Goal: Transaction & Acquisition: Purchase product/service

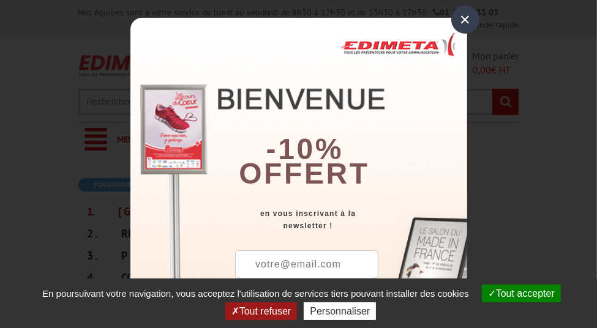
click at [452, 21] on div "×" at bounding box center [465, 20] width 28 height 28
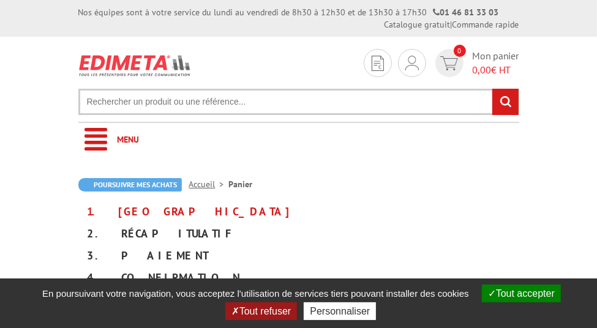
click at [268, 309] on button "Tout refuser" at bounding box center [261, 312] width 72 height 18
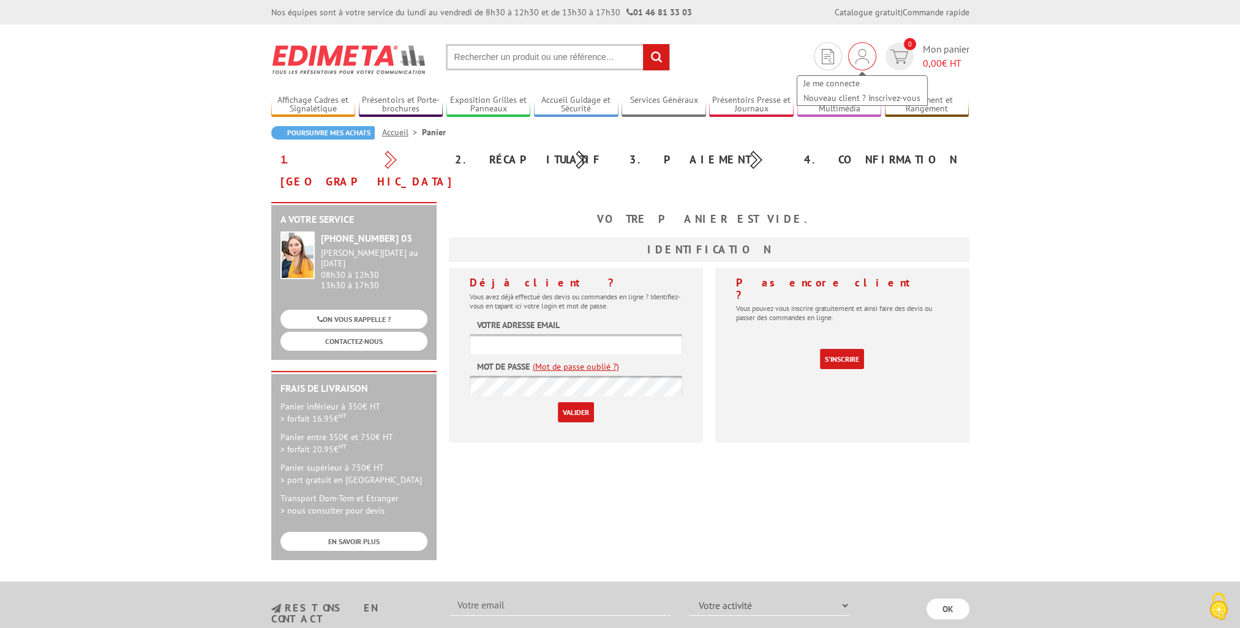
click at [597, 58] on img at bounding box center [862, 56] width 13 height 15
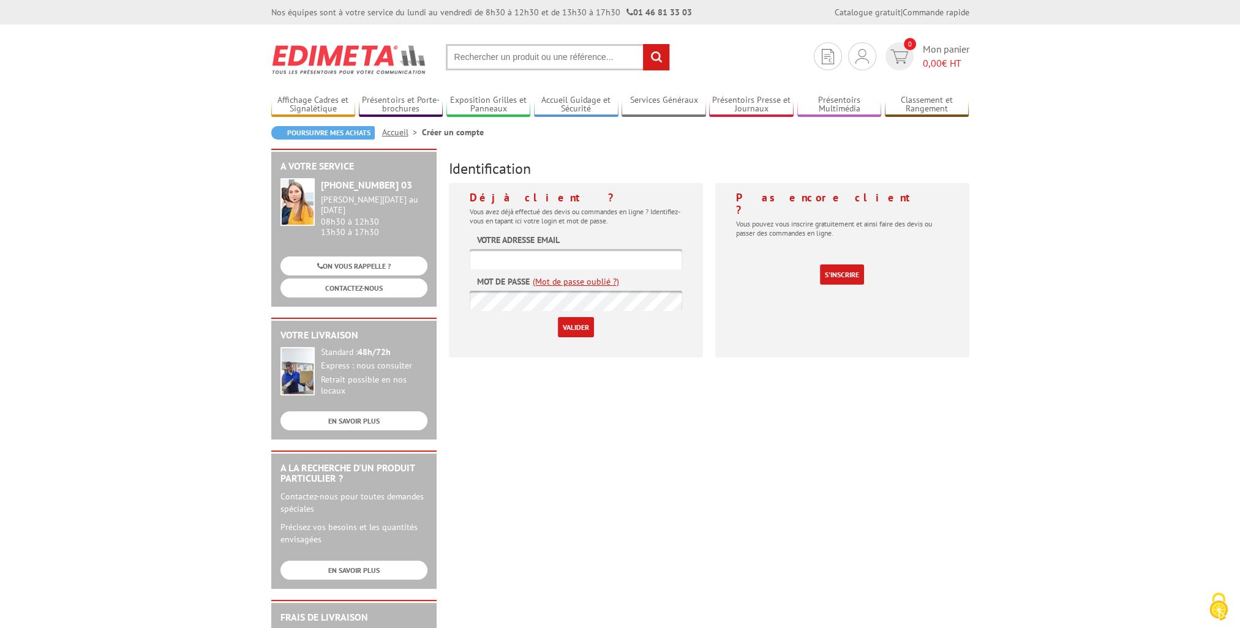
click at [490, 262] on input "text" at bounding box center [576, 259] width 213 height 20
drag, startPoint x: 491, startPoint y: 262, endPoint x: 483, endPoint y: 260, distance: 8.1
paste input "diane.joly1@grenoble-inp.fr"
type input "diane.joly1@grenoble-inp.fr"
click at [575, 330] on input "Valider" at bounding box center [576, 327] width 36 height 20
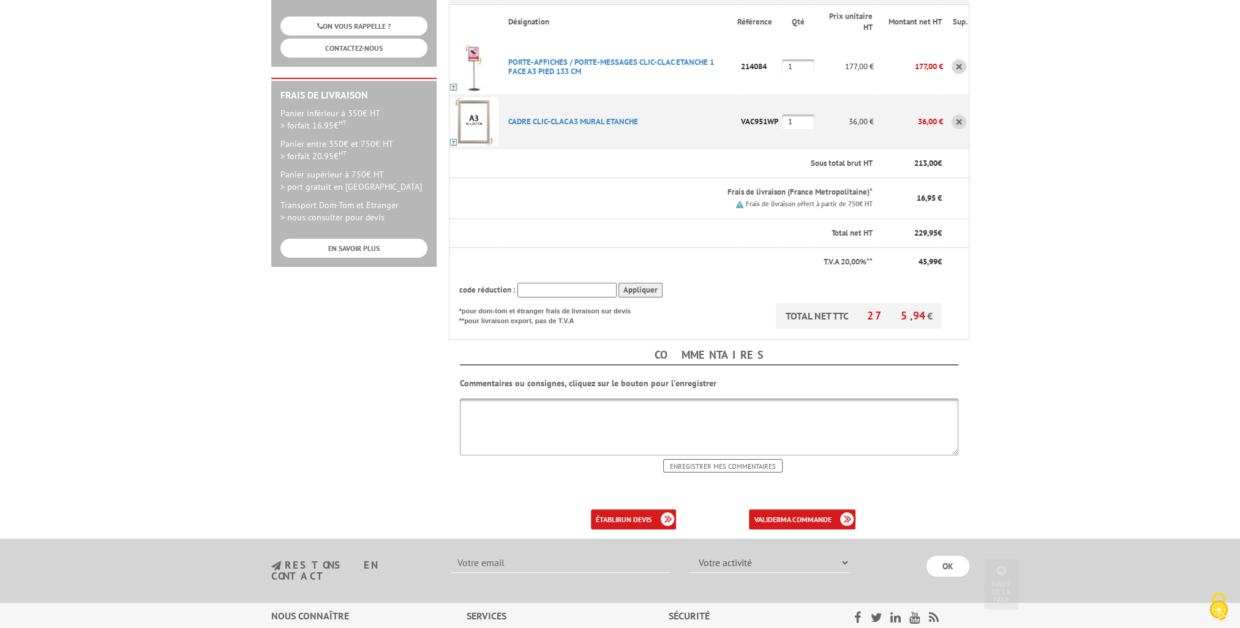
scroll to position [306, 0]
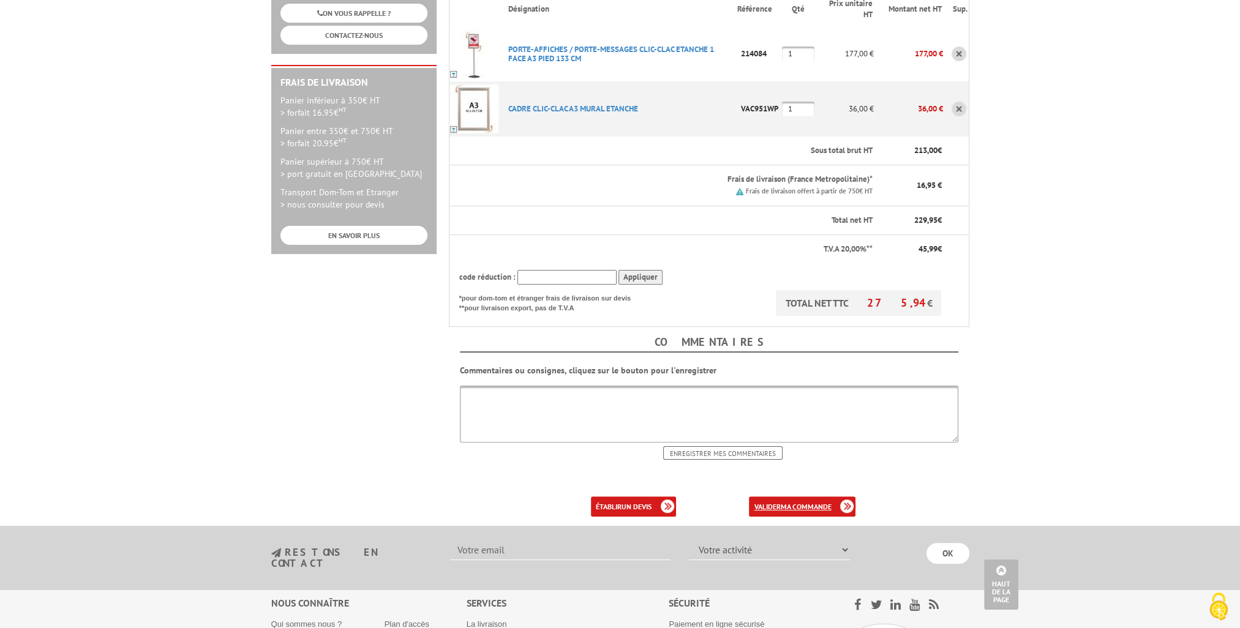
click at [784, 502] on b "ma commande" at bounding box center [805, 506] width 51 height 9
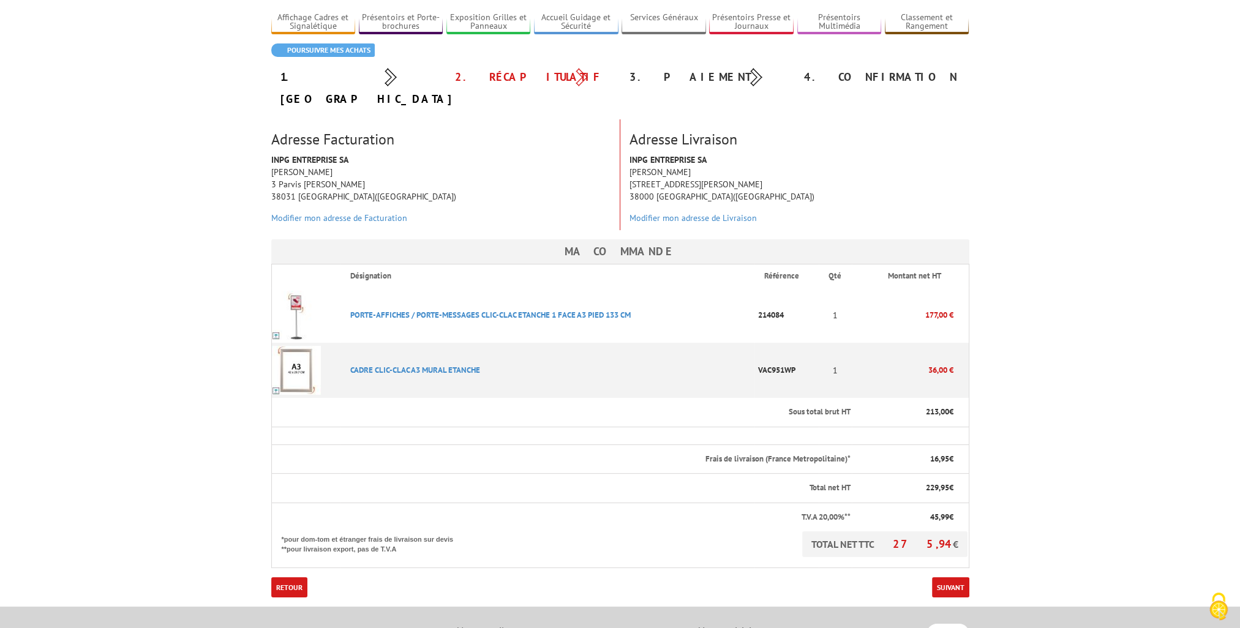
scroll to position [184, 0]
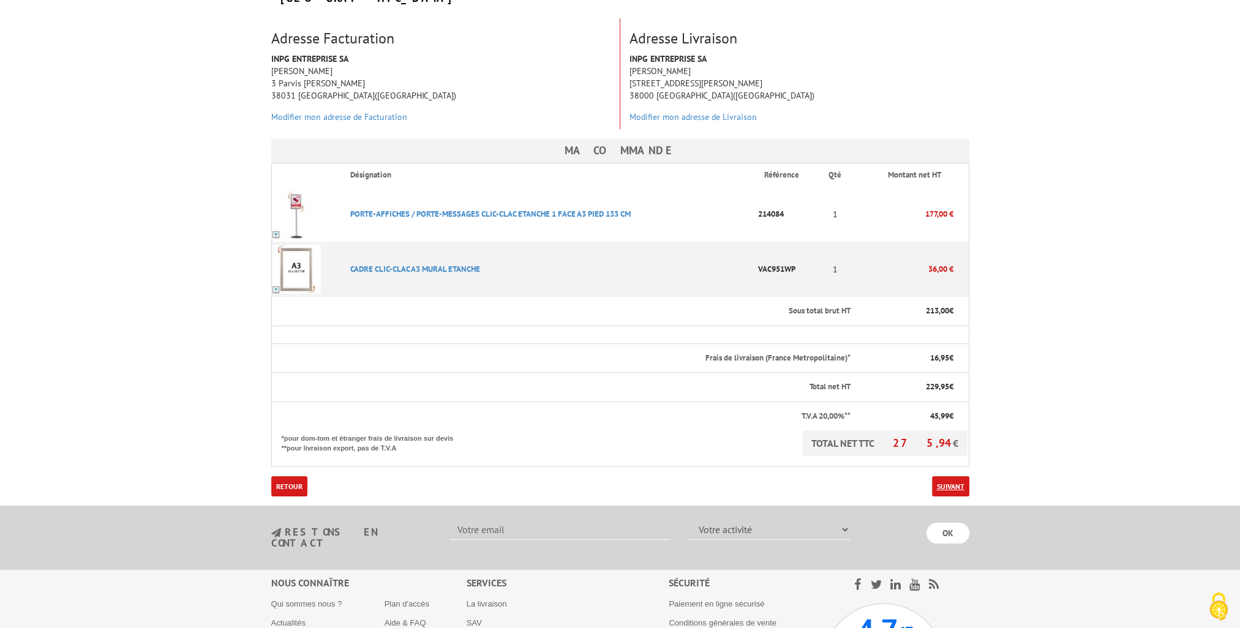
click at [951, 477] on link "Suivant" at bounding box center [950, 487] width 37 height 20
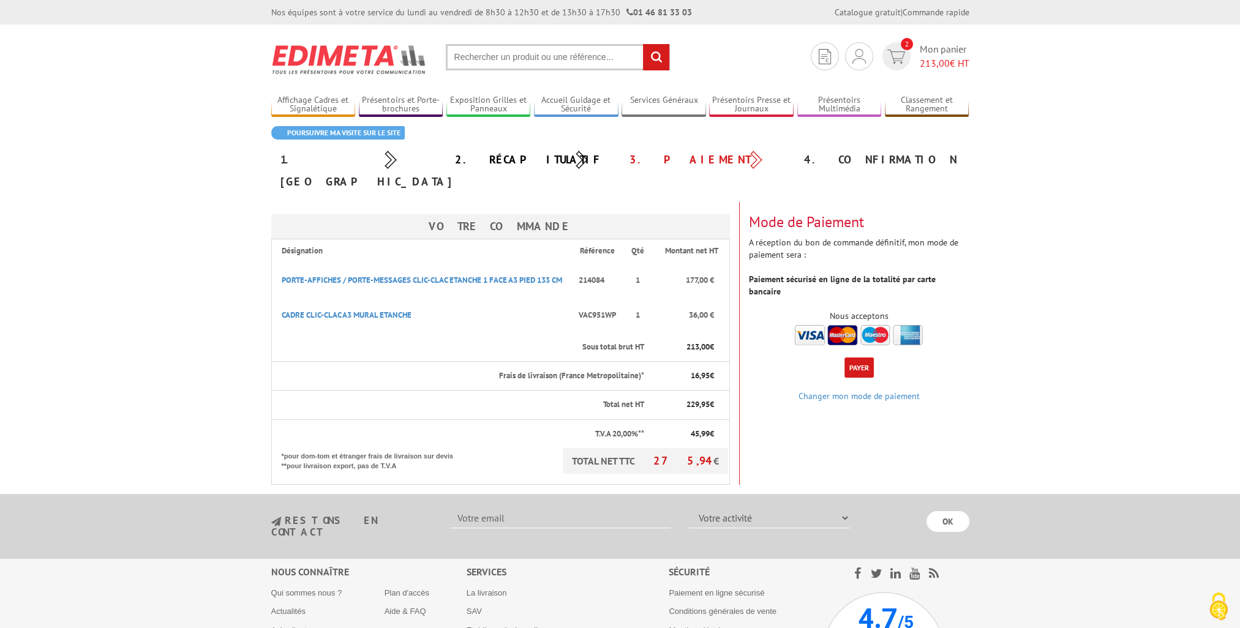
click at [839, 325] on img at bounding box center [859, 335] width 128 height 20
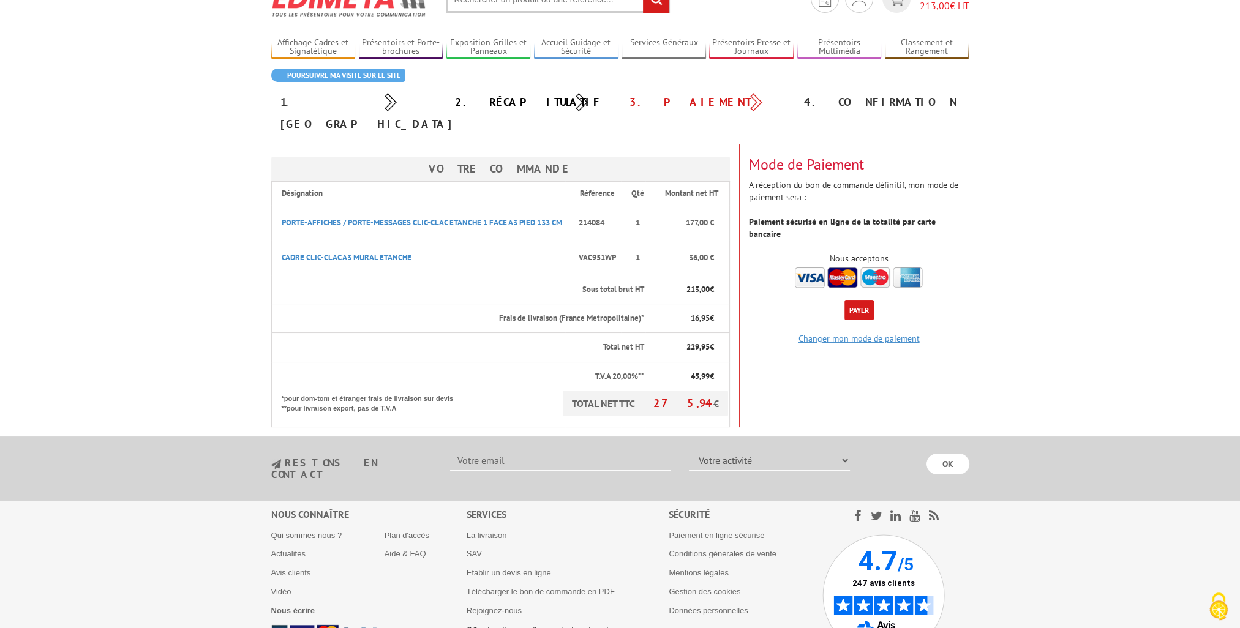
scroll to position [117, 0]
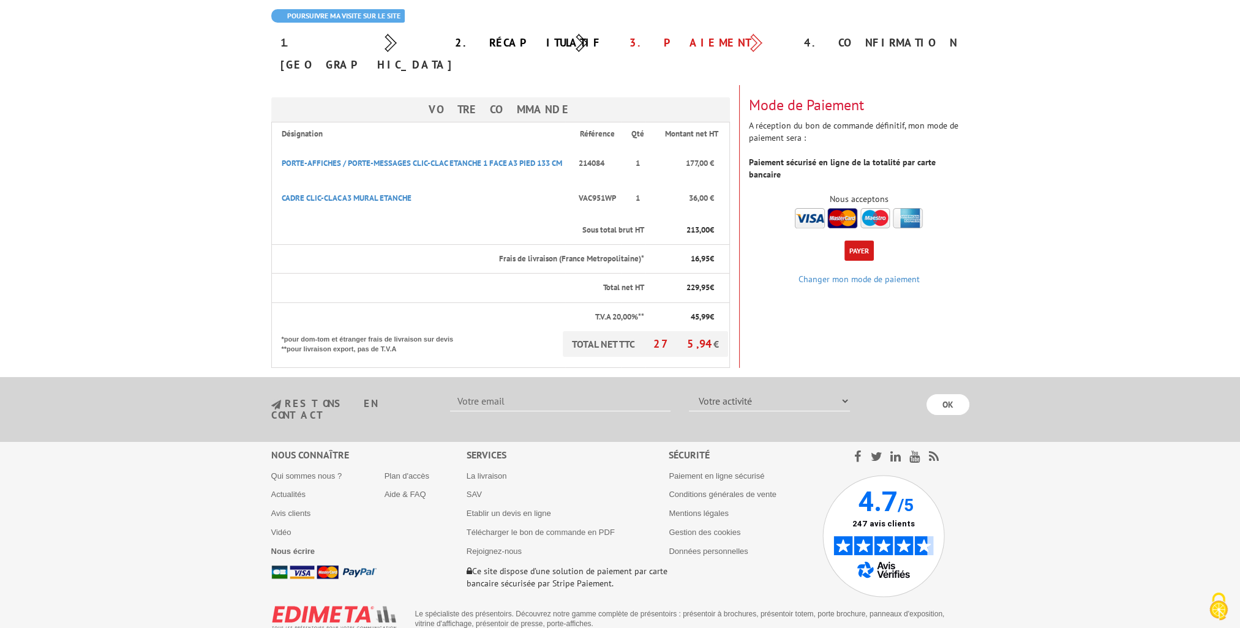
click at [861, 241] on button "Payer" at bounding box center [859, 251] width 29 height 20
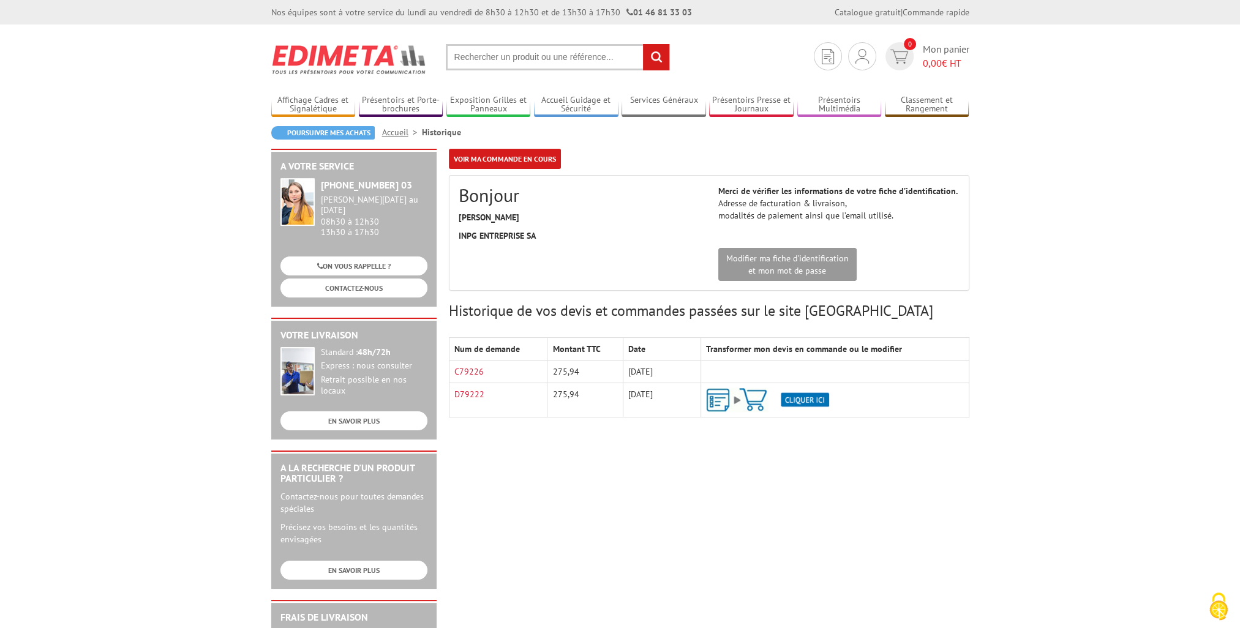
click at [809, 399] on img at bounding box center [767, 400] width 123 height 24
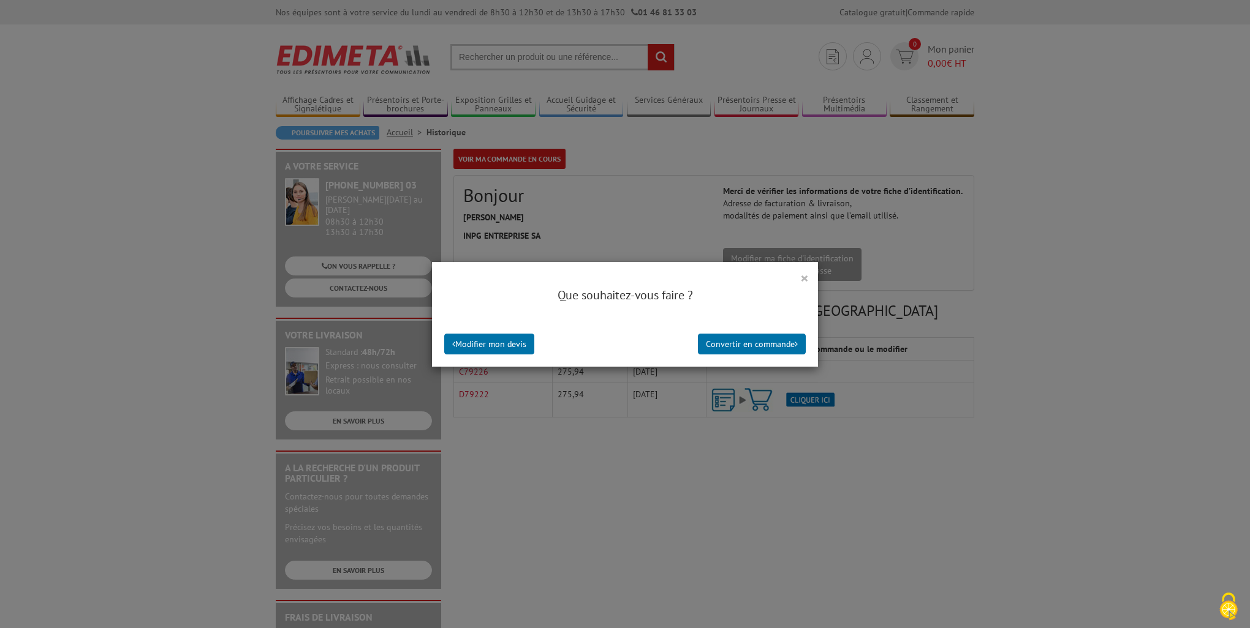
click at [800, 278] on button "×" at bounding box center [804, 278] width 9 height 16
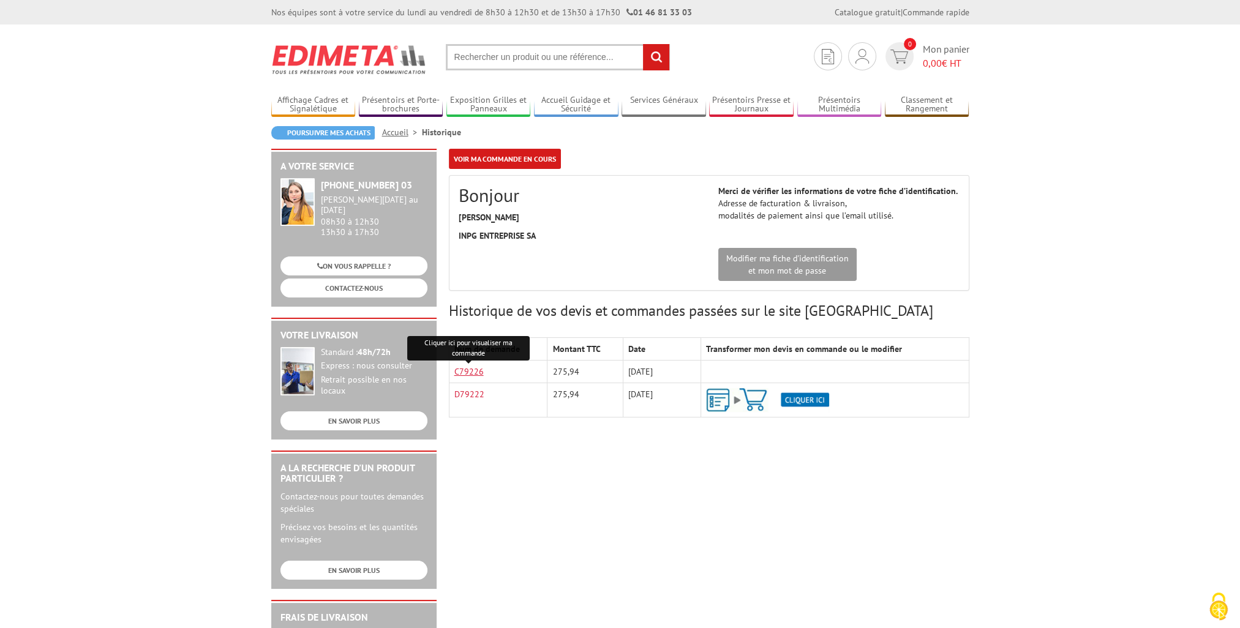
click at [468, 372] on link "C79226" at bounding box center [468, 371] width 29 height 11
